Goal: Information Seeking & Learning: Understand process/instructions

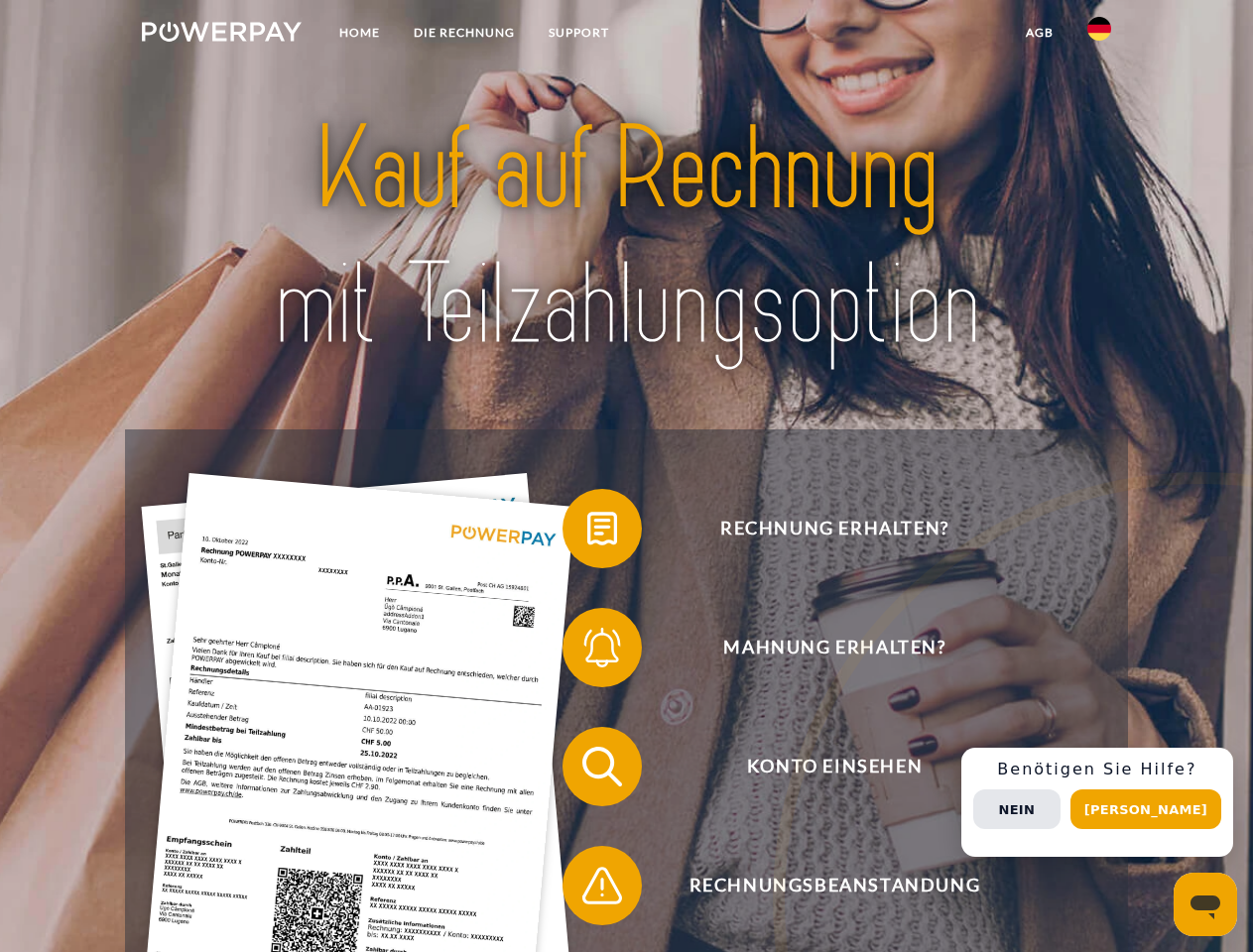
click at [221, 35] on img at bounding box center [222, 32] width 160 height 20
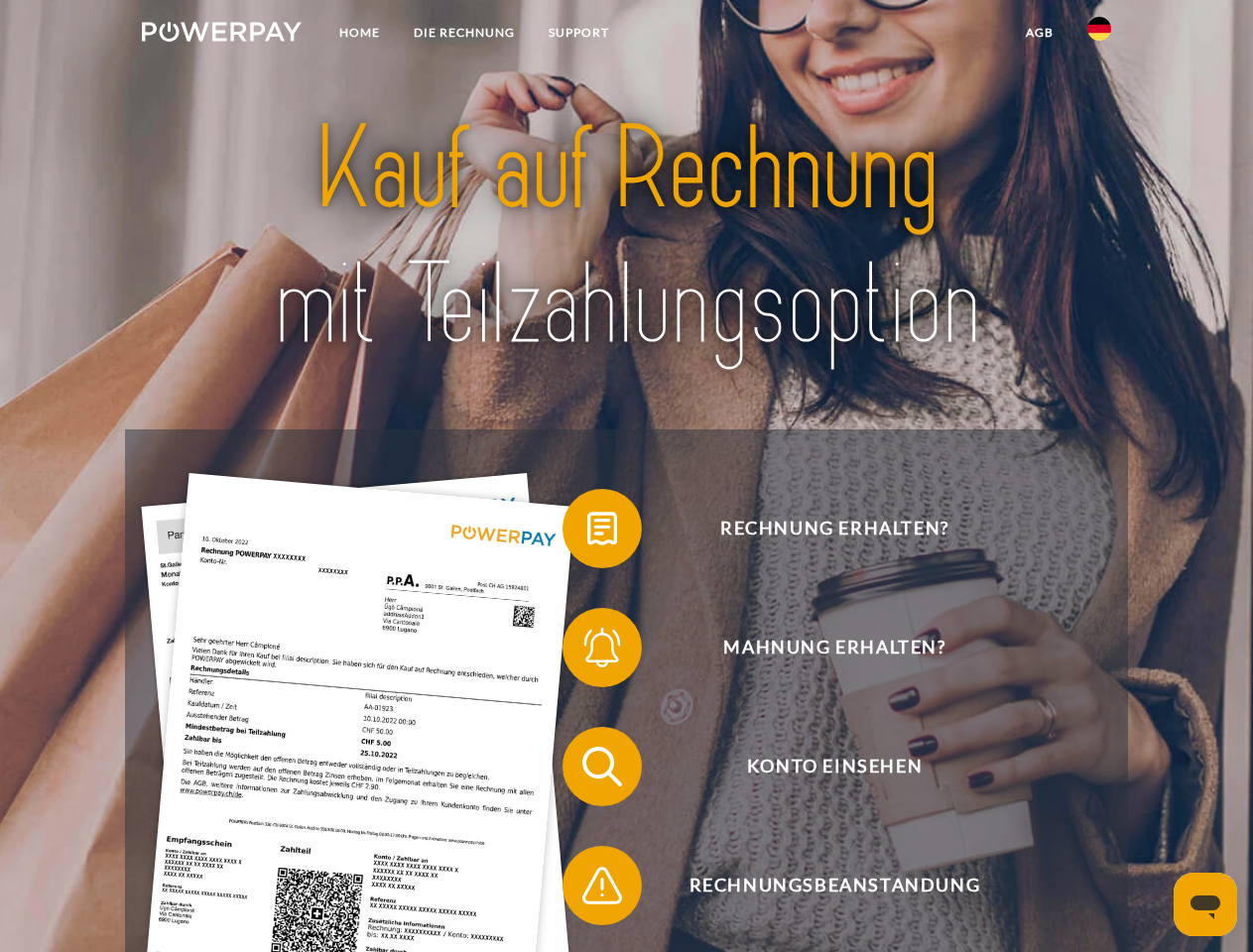
click at [1099, 35] on img at bounding box center [1099, 29] width 24 height 24
click at [1039, 33] on link "agb" at bounding box center [1040, 33] width 62 height 36
click at [588, 532] on span at bounding box center [572, 528] width 99 height 99
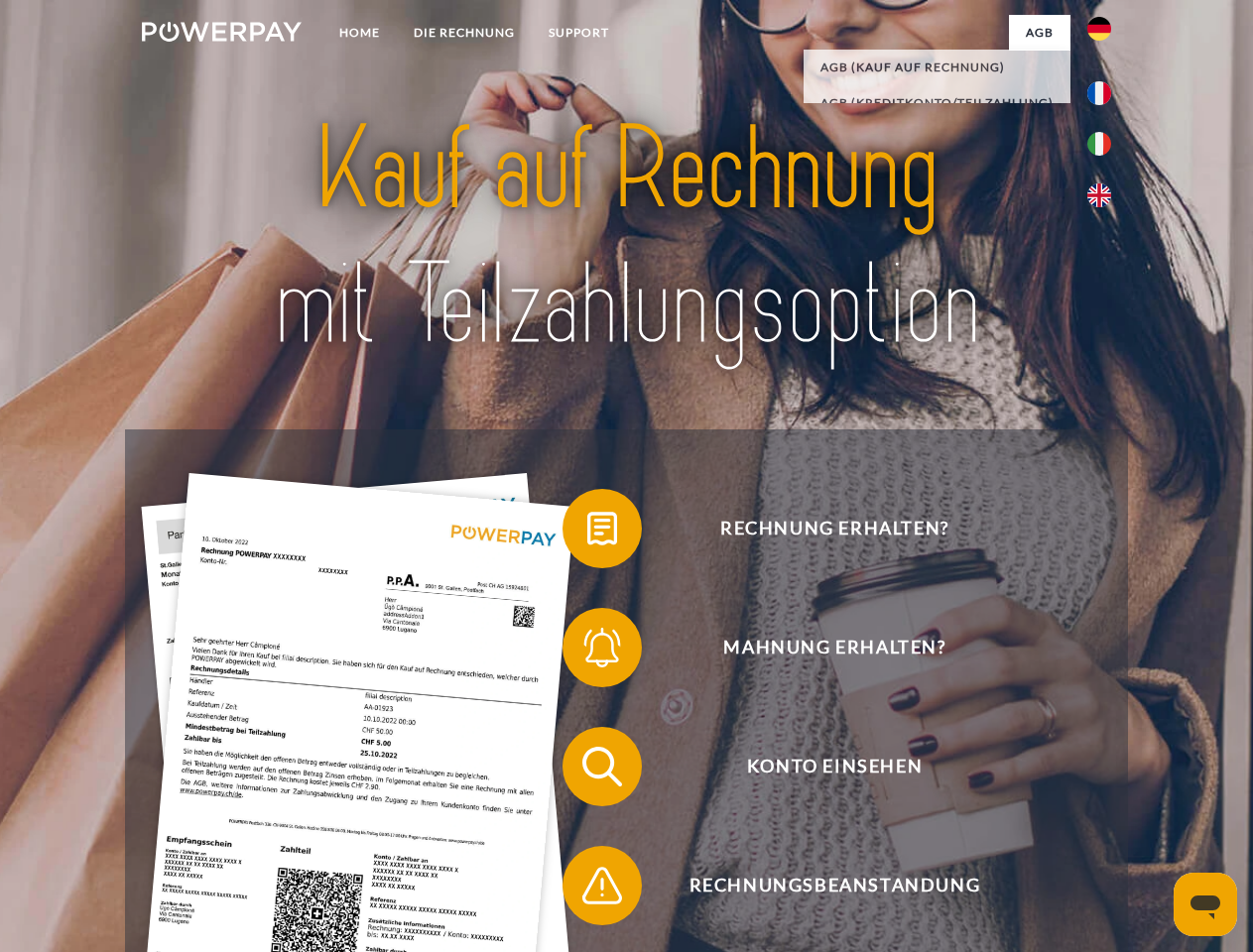
click at [588, 651] on span at bounding box center [572, 647] width 99 height 99
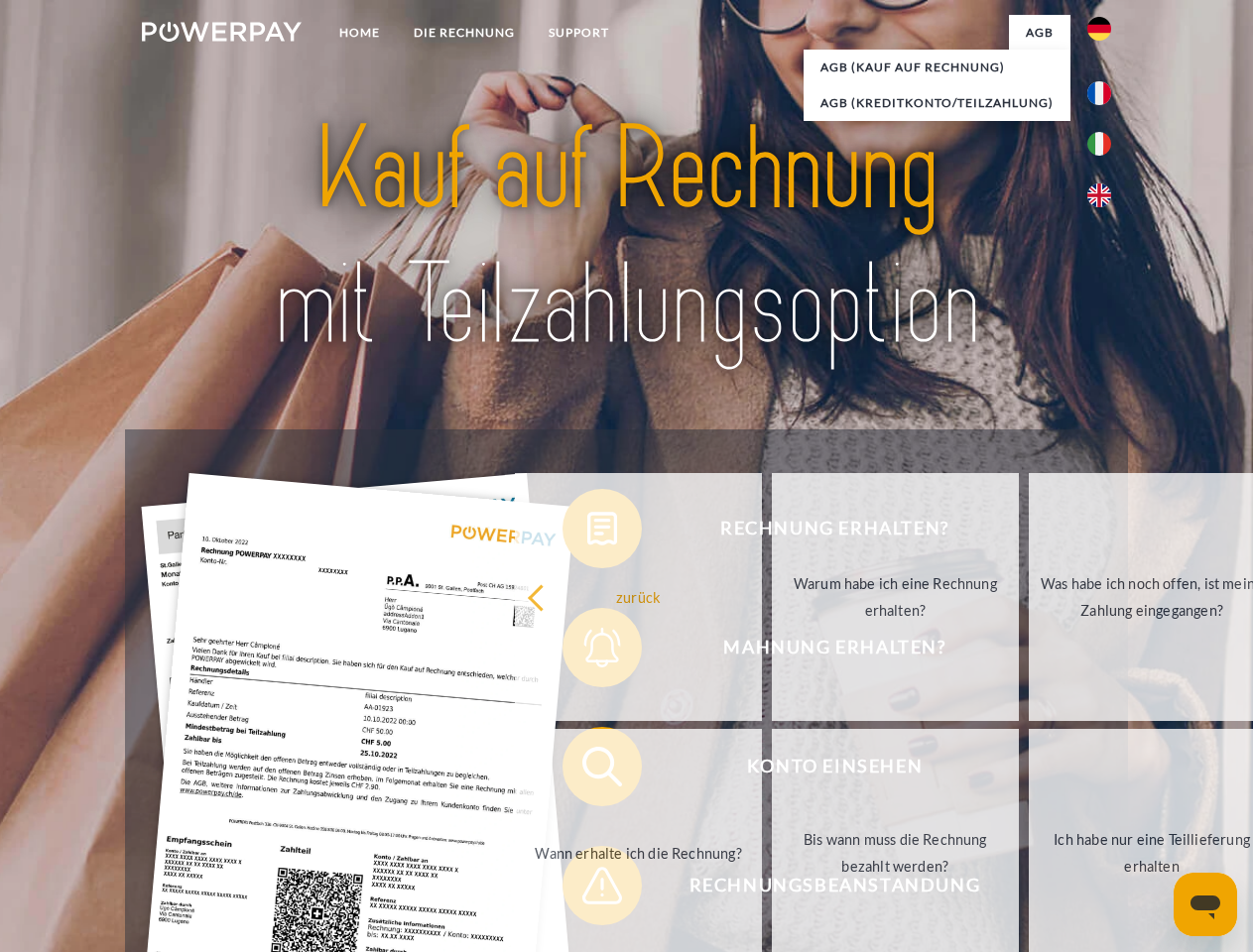
click at [772, 771] on link "Bis wann muss die Rechnung bezahlt werden?" at bounding box center [895, 853] width 247 height 248
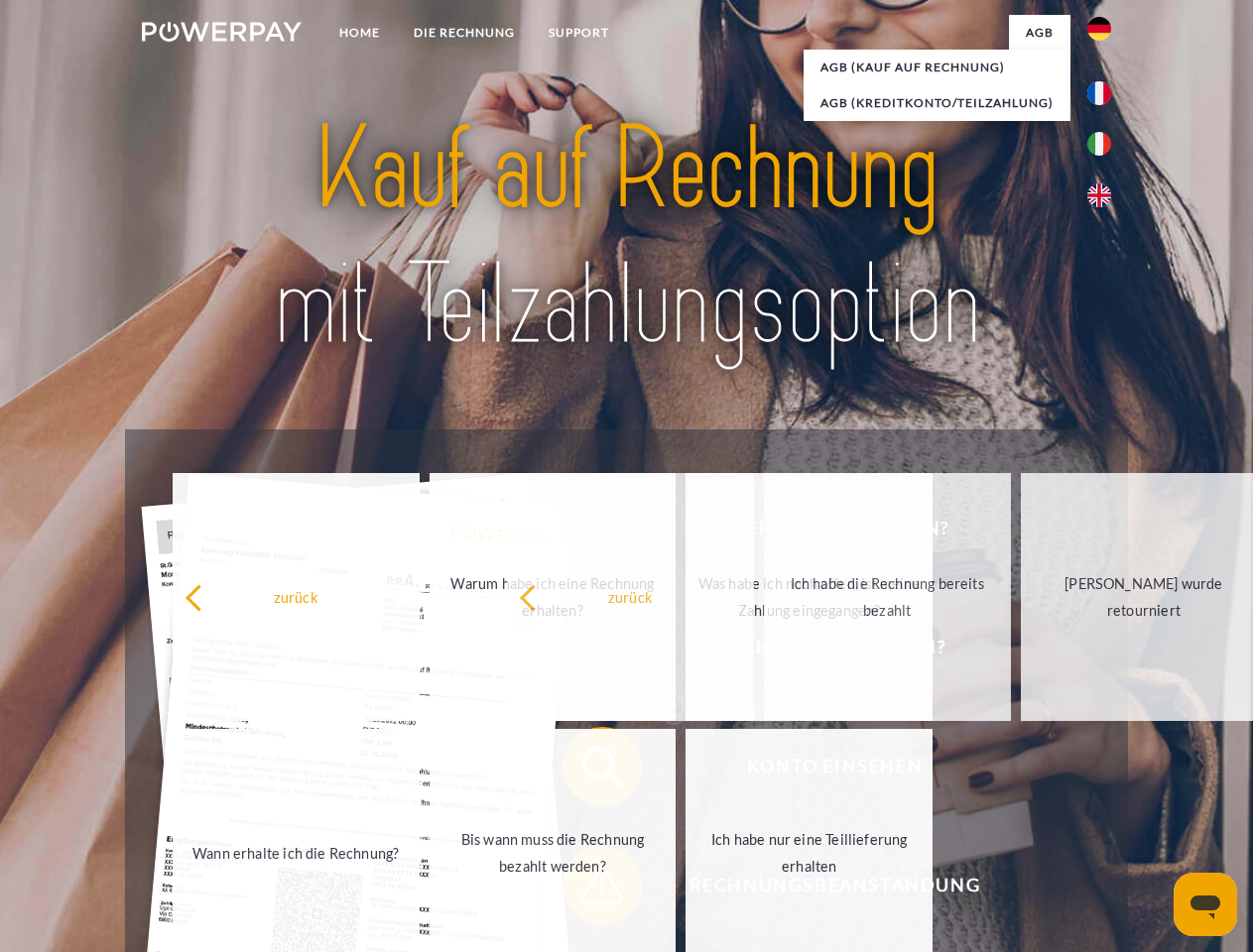
click at [588, 890] on span at bounding box center [572, 885] width 99 height 99
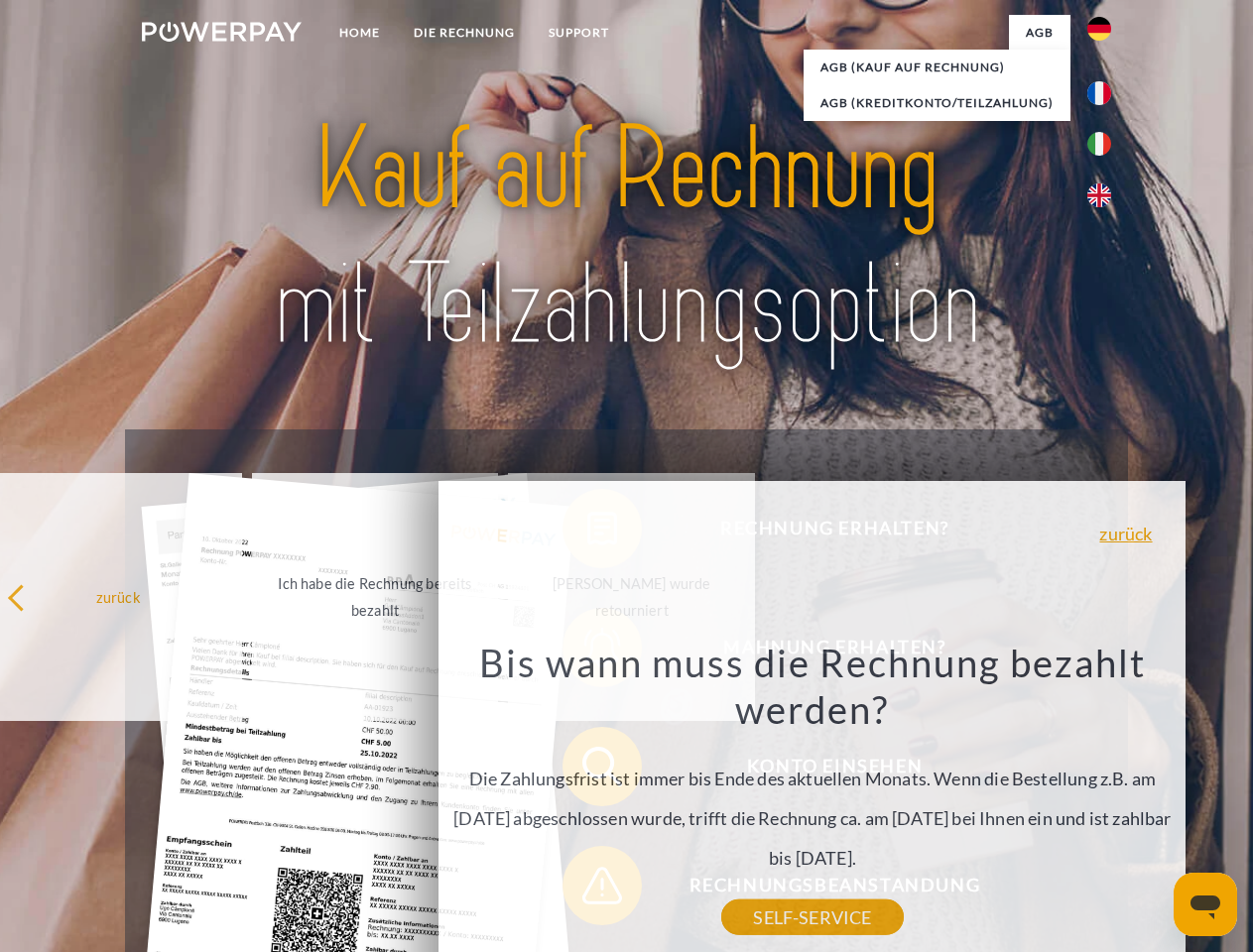
click at [1104, 802] on div "Rechnung erhalten? Mahnung erhalten? Konto einsehen" at bounding box center [626, 826] width 1002 height 793
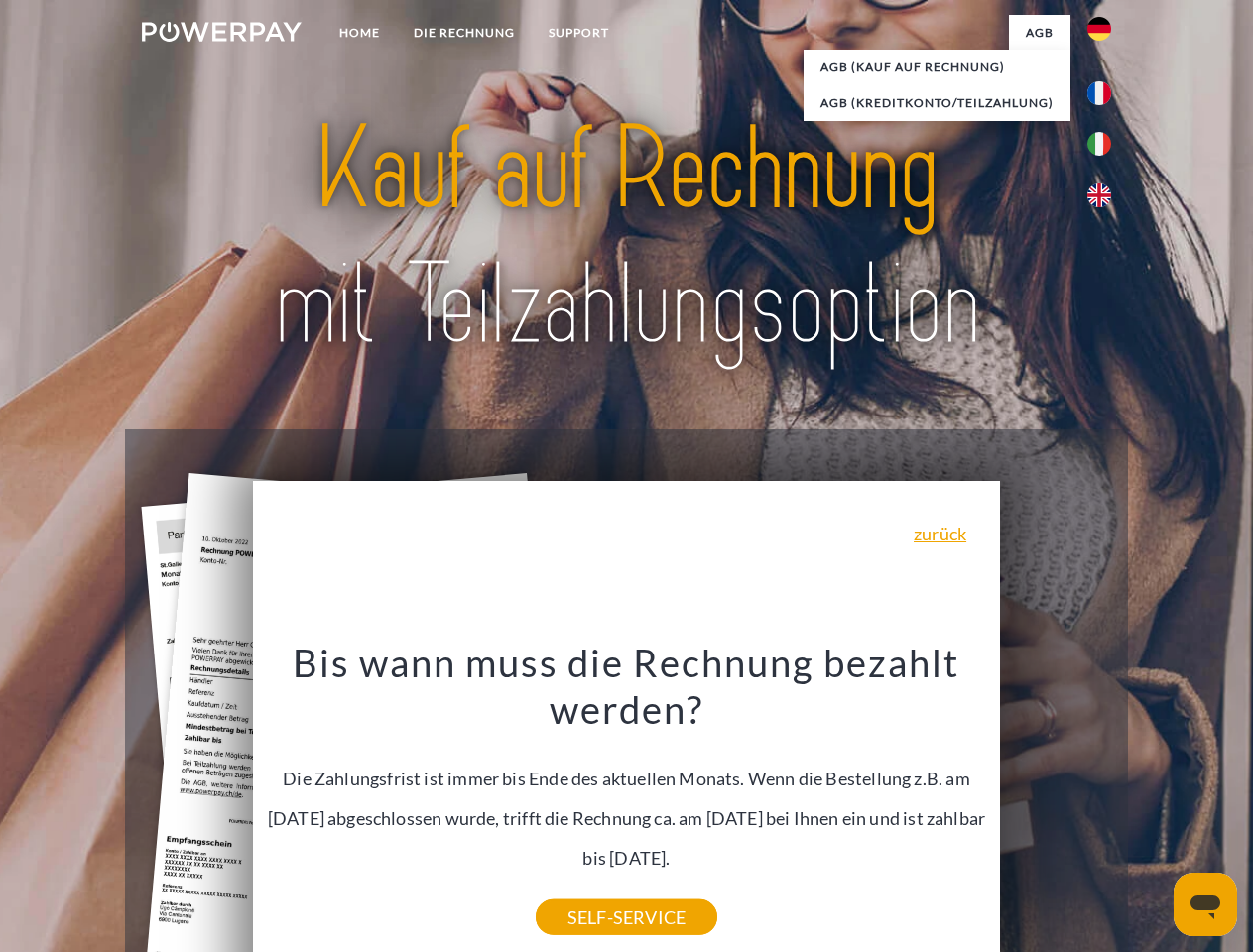
click at [1055, 806] on span "Konto einsehen" at bounding box center [834, 766] width 487 height 79
click at [1153, 809] on header "Home DIE RECHNUNG SUPPORT" at bounding box center [626, 684] width 1253 height 1370
